Goal: Navigation & Orientation: Go to known website

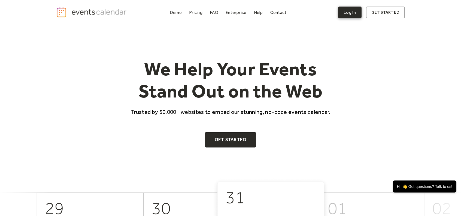
click at [356, 11] on link "Log In" at bounding box center [349, 13] width 23 height 12
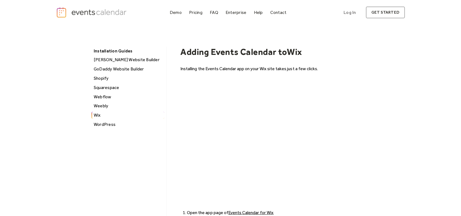
click at [102, 107] on div "Weebly" at bounding box center [128, 105] width 72 height 7
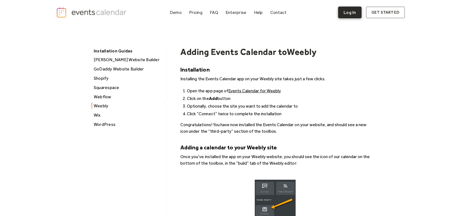
click at [354, 14] on link "Log In" at bounding box center [349, 13] width 23 height 12
